Goal: Task Accomplishment & Management: Complete application form

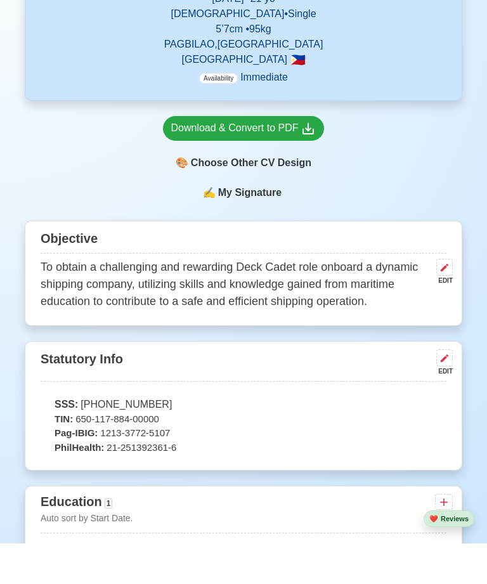
scroll to position [345, 0]
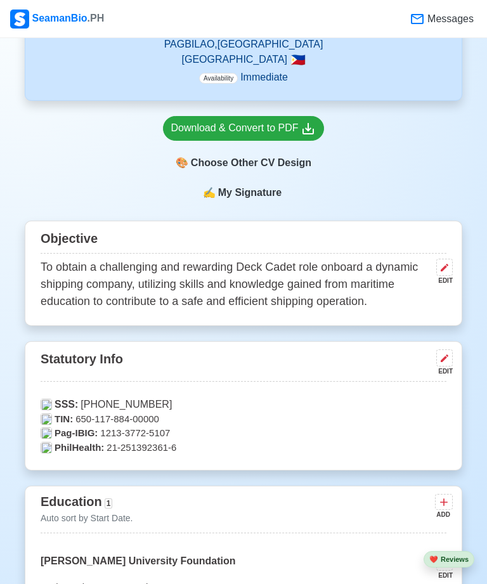
click at [207, 454] on p "PhilHealth: 21-251392361-6" at bounding box center [244, 448] width 406 height 15
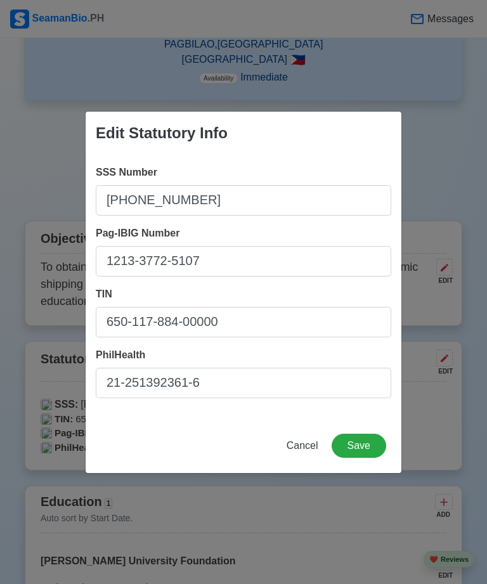
click at [312, 445] on span "Cancel" at bounding box center [303, 445] width 32 height 11
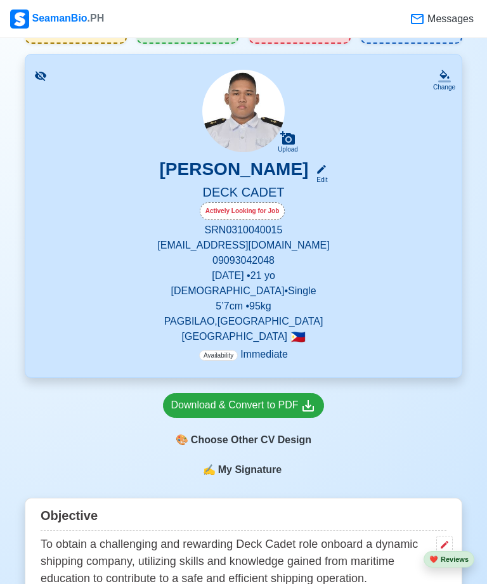
scroll to position [0, 0]
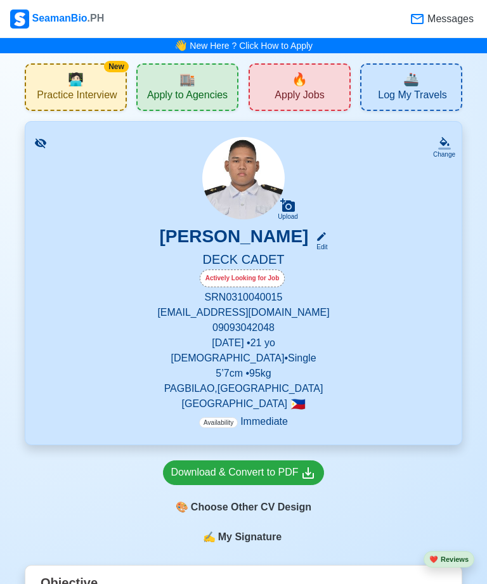
click at [211, 92] on span "Apply to Agencies" at bounding box center [187, 97] width 81 height 16
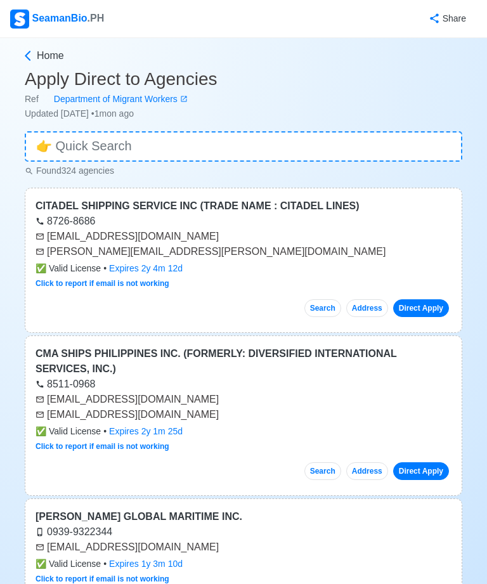
click at [287, 228] on div "8726-8686" at bounding box center [244, 221] width 416 height 15
click at [300, 247] on div "[PERSON_NAME][EMAIL_ADDRESS][PERSON_NAME][DOMAIN_NAME]" at bounding box center [244, 251] width 416 height 15
click at [324, 303] on button "Search" at bounding box center [323, 308] width 37 height 18
